Goal: Navigation & Orientation: Find specific page/section

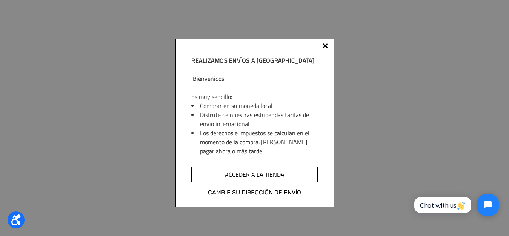
click at [272, 177] on input "Acceder a la tienda" at bounding box center [254, 174] width 126 height 15
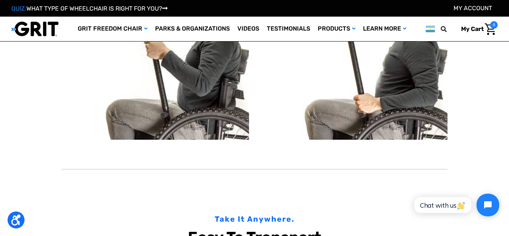
scroll to position [589, 0]
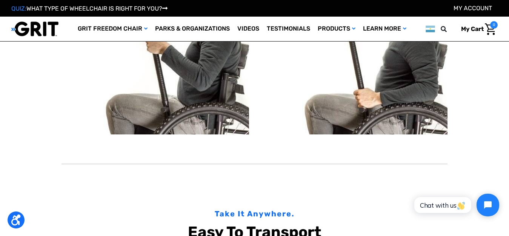
click at [220, 102] on img at bounding box center [156, 71] width 188 height 125
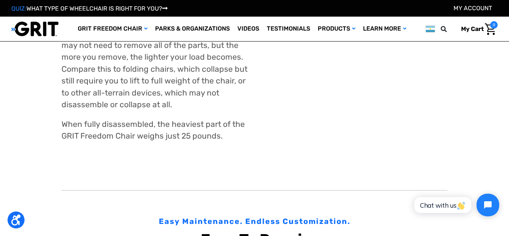
scroll to position [861, 0]
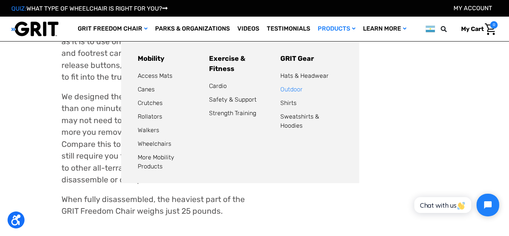
click at [302, 88] on link "Outdoor" at bounding box center [291, 89] width 22 height 7
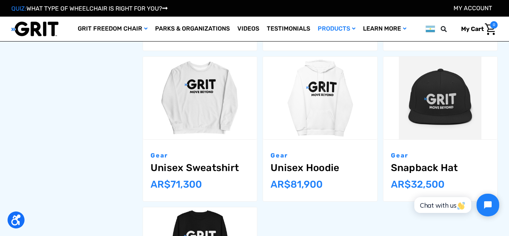
scroll to position [226, 0]
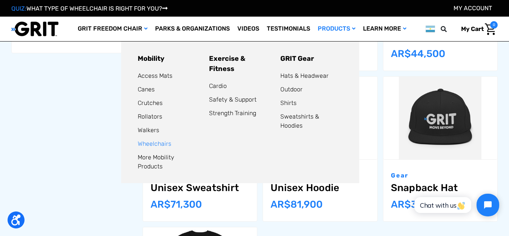
click at [150, 143] on link "Wheelchairs" at bounding box center [155, 143] width 34 height 7
